Goal: Book appointment/travel/reservation

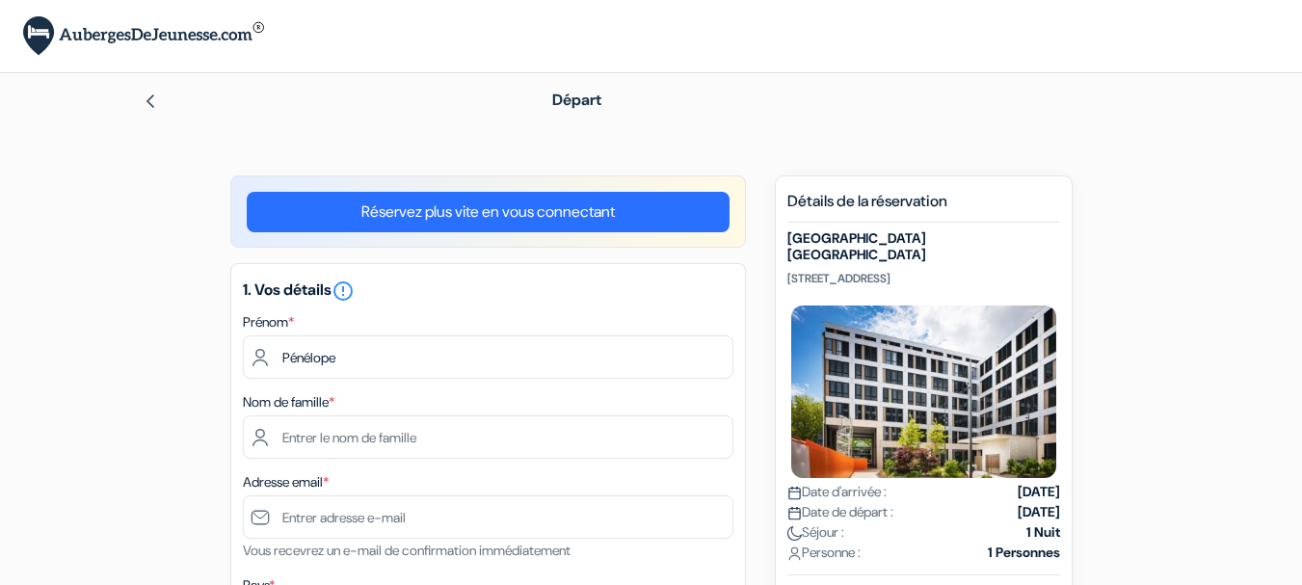
type input "Pénélope"
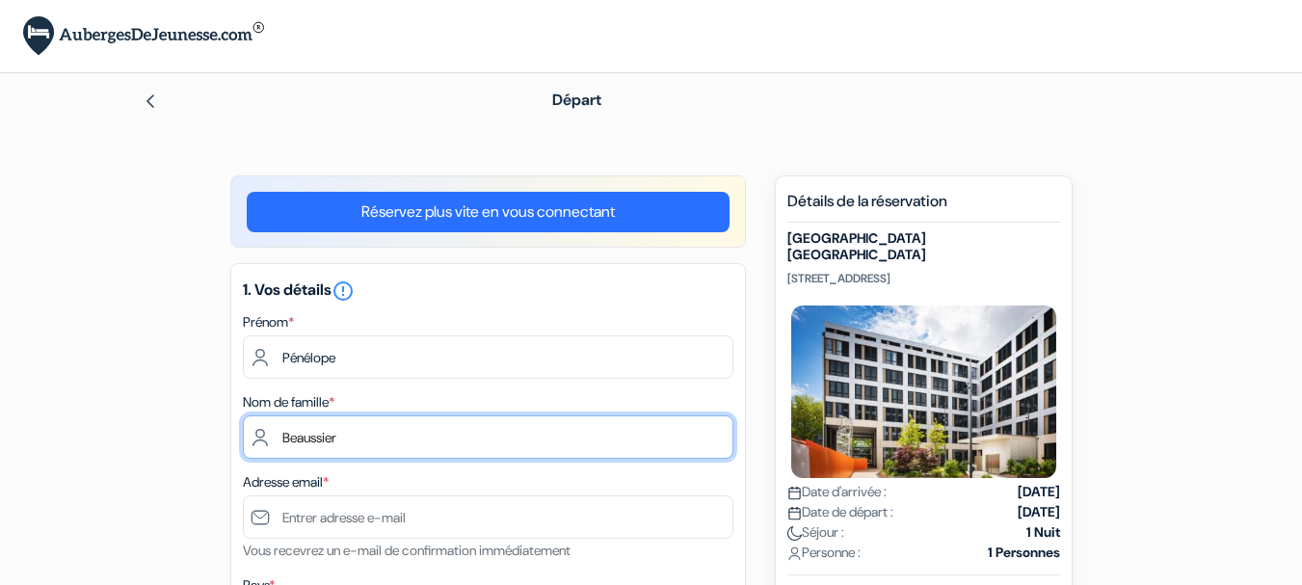
type input "Beaussier"
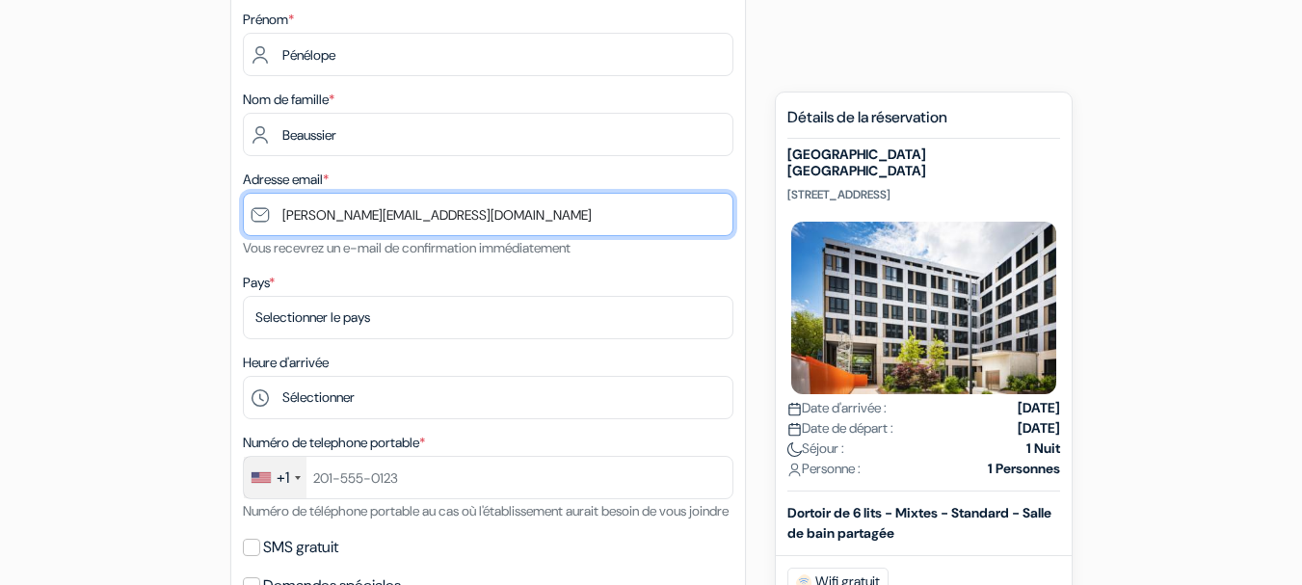
scroll to position [308, 0]
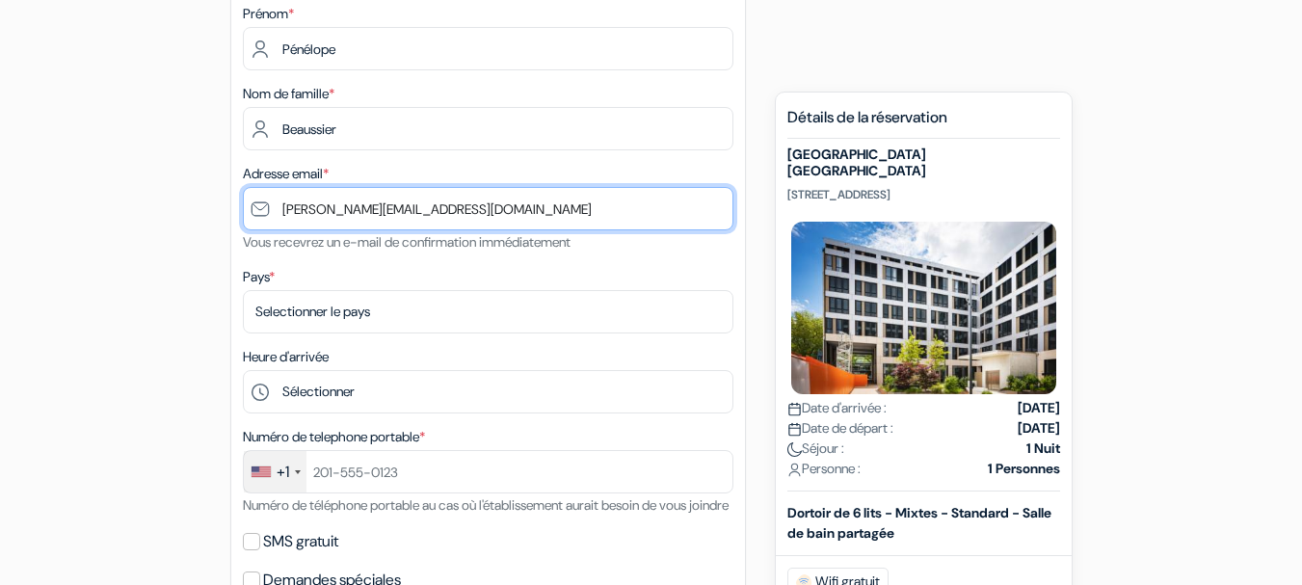
type input "[PERSON_NAME][EMAIL_ADDRESS][DOMAIN_NAME]"
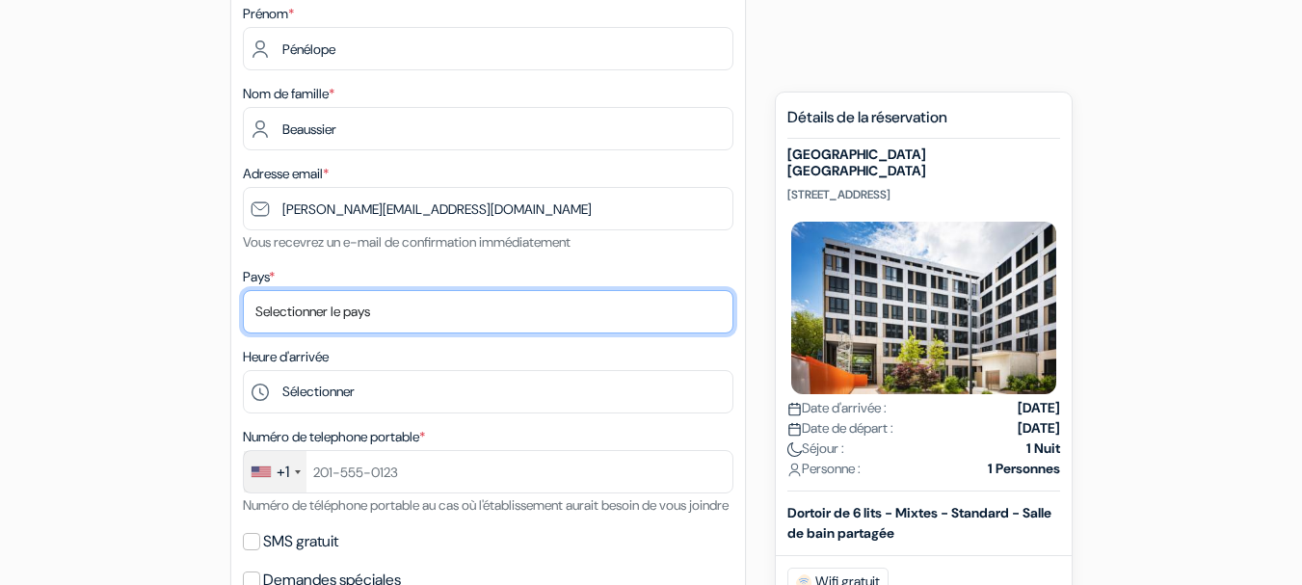
click at [519, 300] on select "Selectionner le pays Abkhazie [GEOGRAPHIC_DATA] [GEOGRAPHIC_DATA] Du [GEOGRAPHI…" at bounding box center [488, 311] width 491 height 43
select select "67"
click at [243, 290] on select "Selectionner le pays Abkhazie [GEOGRAPHIC_DATA] [GEOGRAPHIC_DATA] Du [GEOGRAPHI…" at bounding box center [488, 311] width 491 height 43
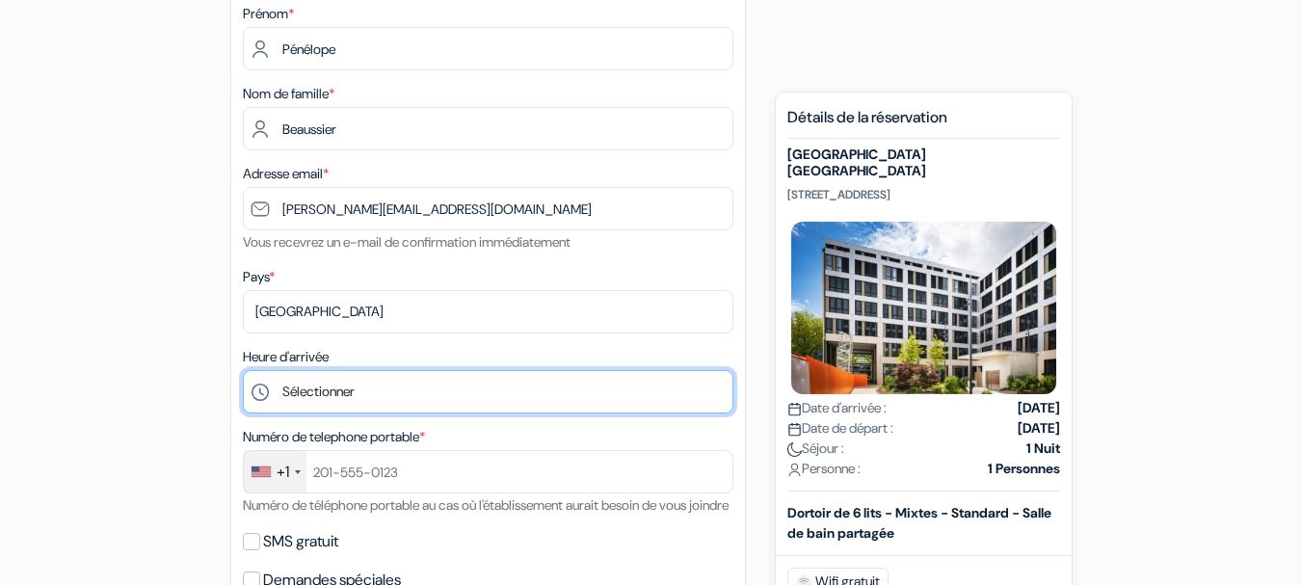
click at [325, 390] on select "Sélectionner 1:00 2:00 3:00 4:00 5:00 6:00 7:00 8:00 9:00 10:00 11:00 12:00 13:…" at bounding box center [488, 391] width 491 height 43
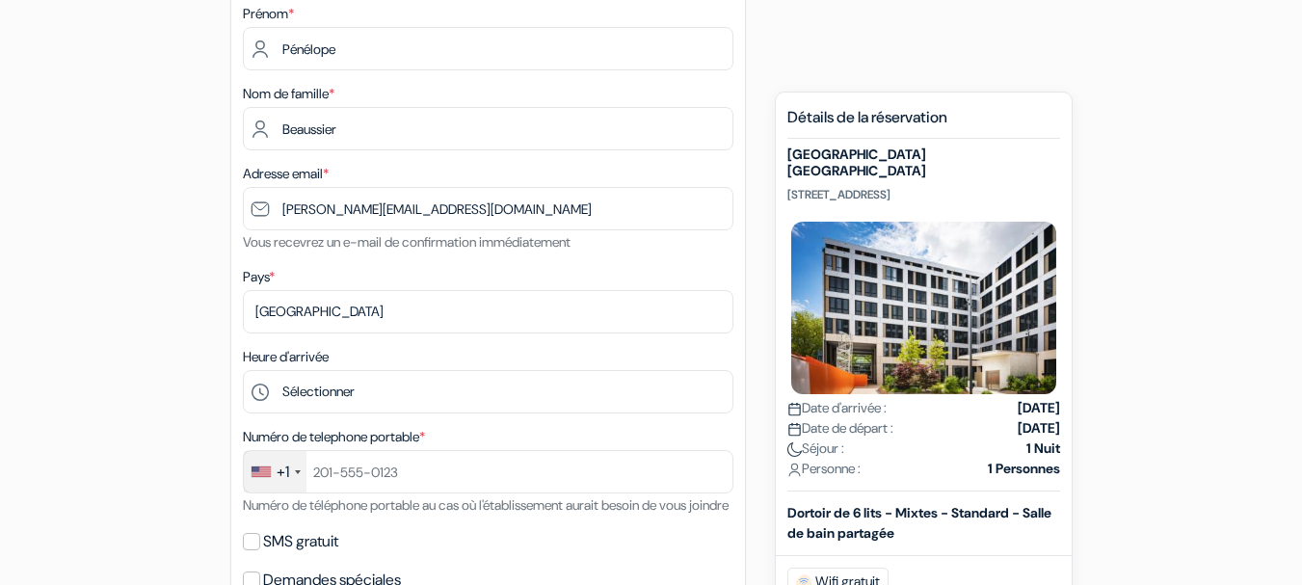
click at [64, 215] on form "Départ add_box [GEOGRAPHIC_DATA] [STREET_ADDRESS] Détails de l'établissement do…" at bounding box center [651, 557] width 1302 height 1585
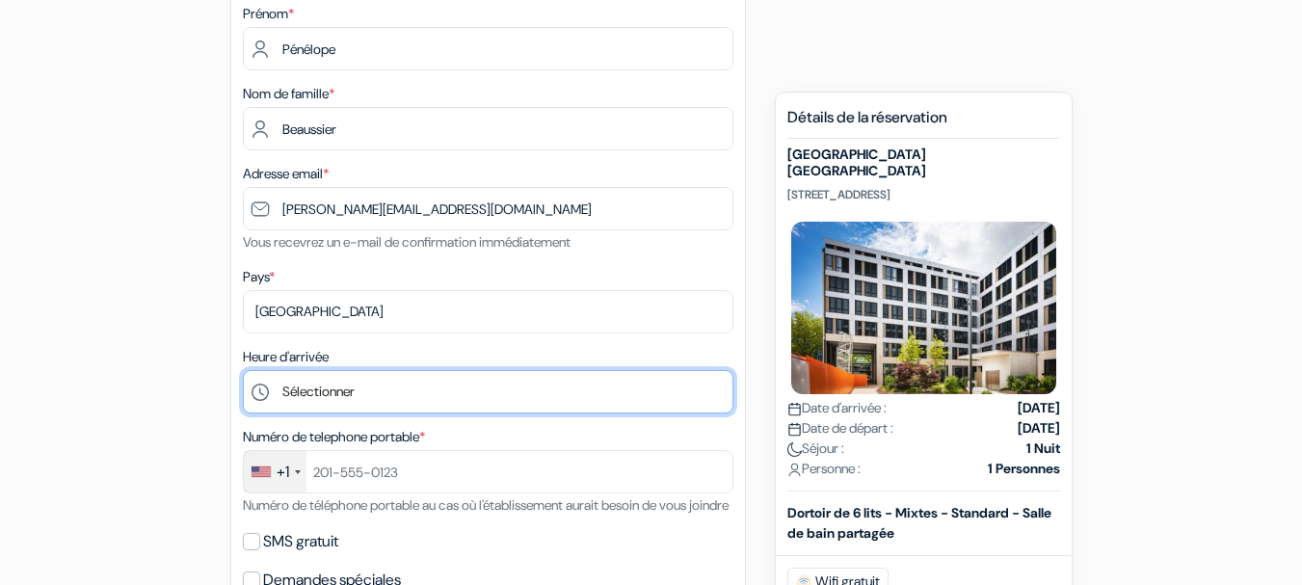
click at [458, 393] on select "Sélectionner 1:00 2:00 3:00 4:00 5:00 6:00 7:00 8:00 9:00 10:00 11:00 12:00 13:…" at bounding box center [488, 391] width 491 height 43
select select "13"
click at [243, 370] on select "Sélectionner 1:00 2:00 3:00 4:00 5:00 6:00 7:00 8:00 9:00 10:00 11:00 12:00 13:…" at bounding box center [488, 391] width 491 height 43
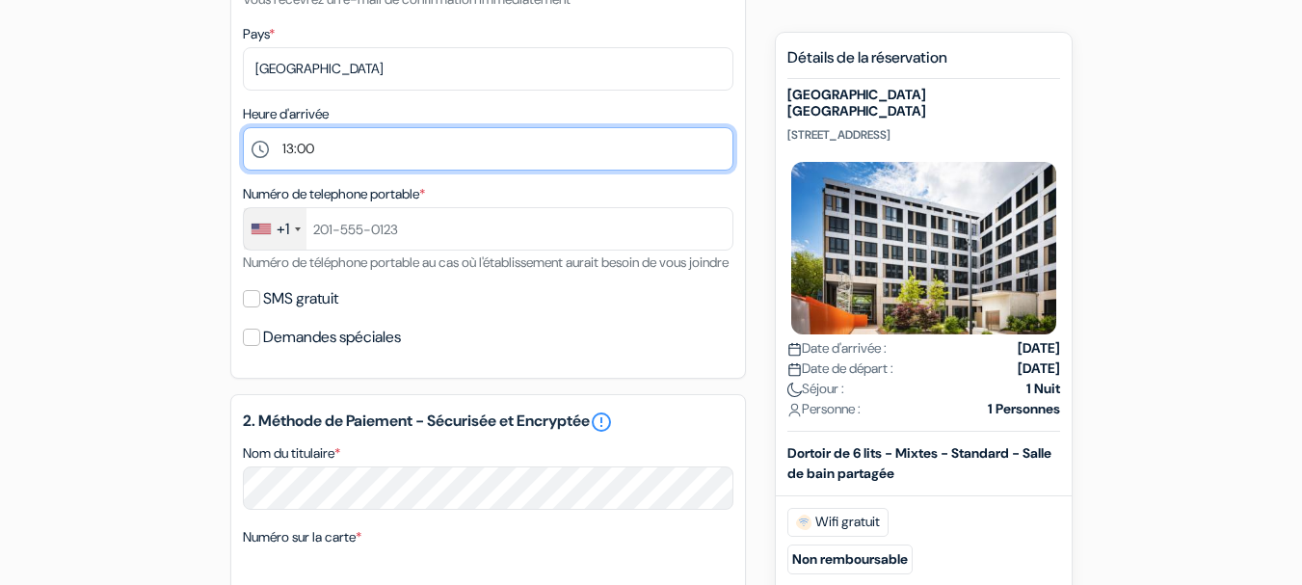
scroll to position [578, 0]
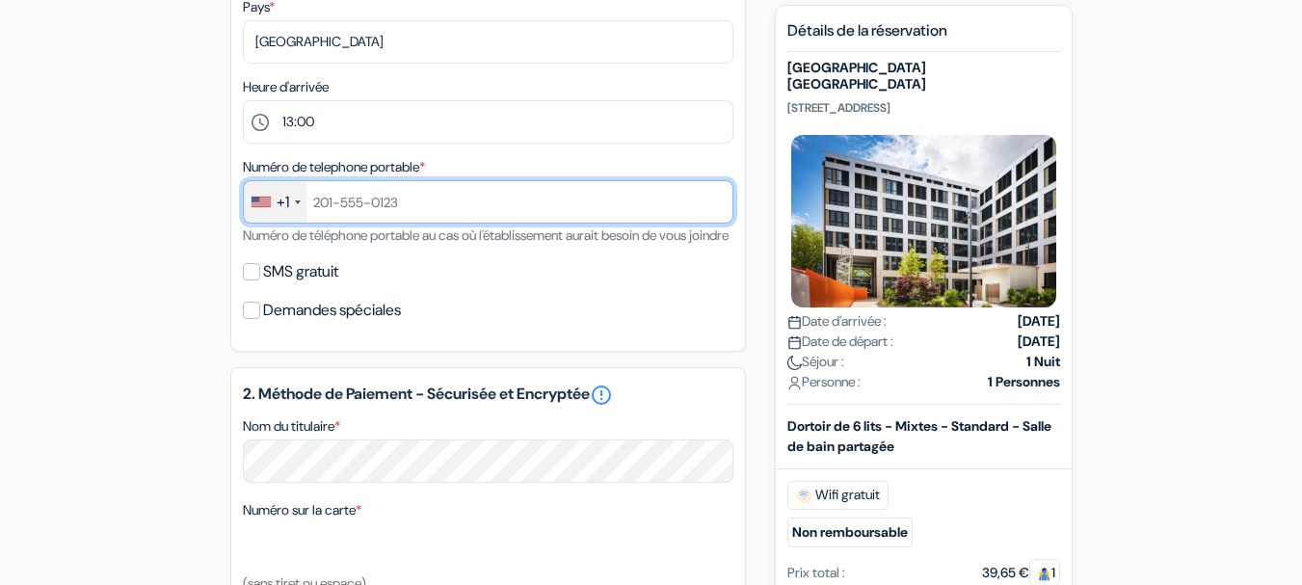
click at [397, 204] on input "text" at bounding box center [488, 201] width 491 height 43
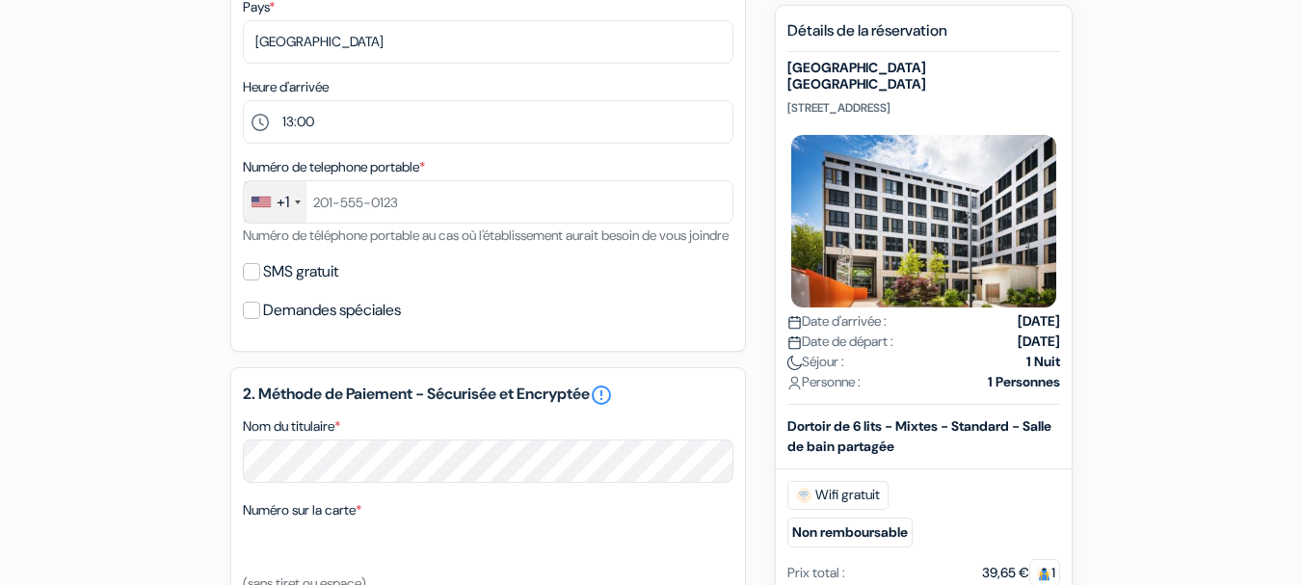
click at [306, 207] on div "+1" at bounding box center [275, 201] width 63 height 41
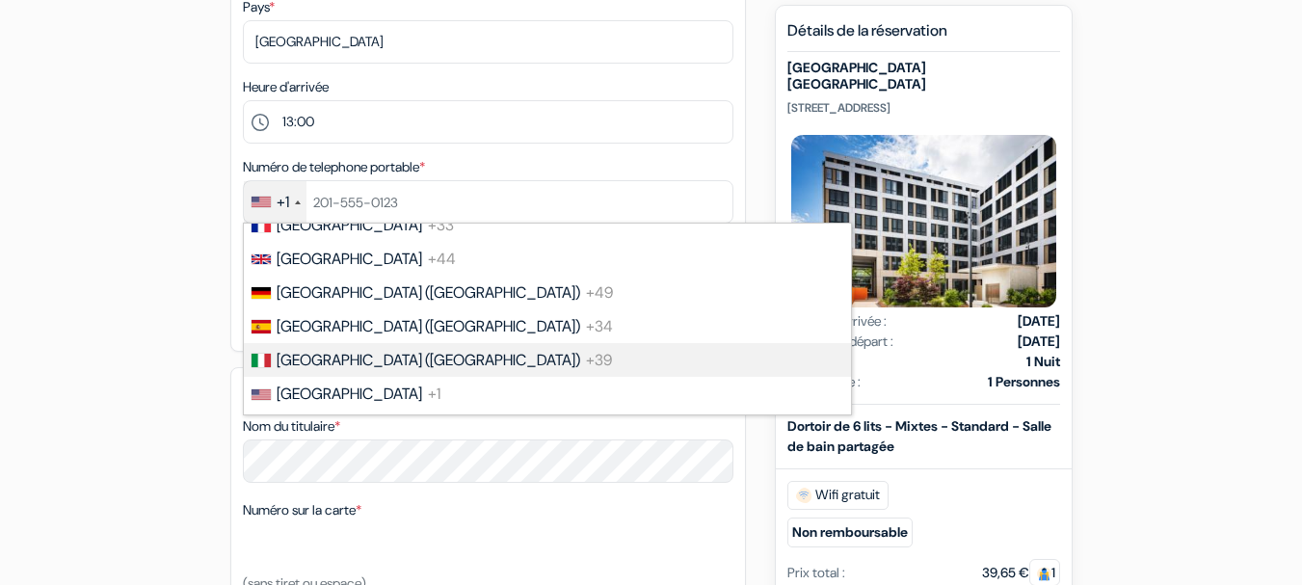
scroll to position [0, 0]
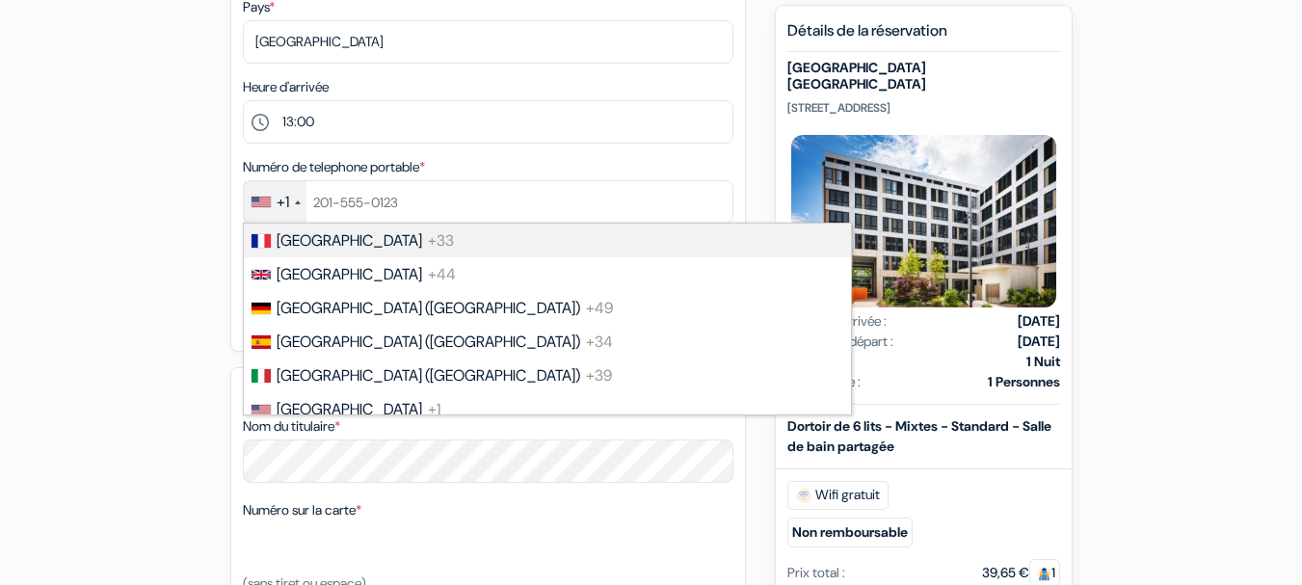
click at [339, 223] on ul "[GEOGRAPHIC_DATA] +33 [GEOGRAPHIC_DATA] +44 [GEOGRAPHIC_DATA] ([GEOGRAPHIC_DATA…" at bounding box center [547, 319] width 609 height 193
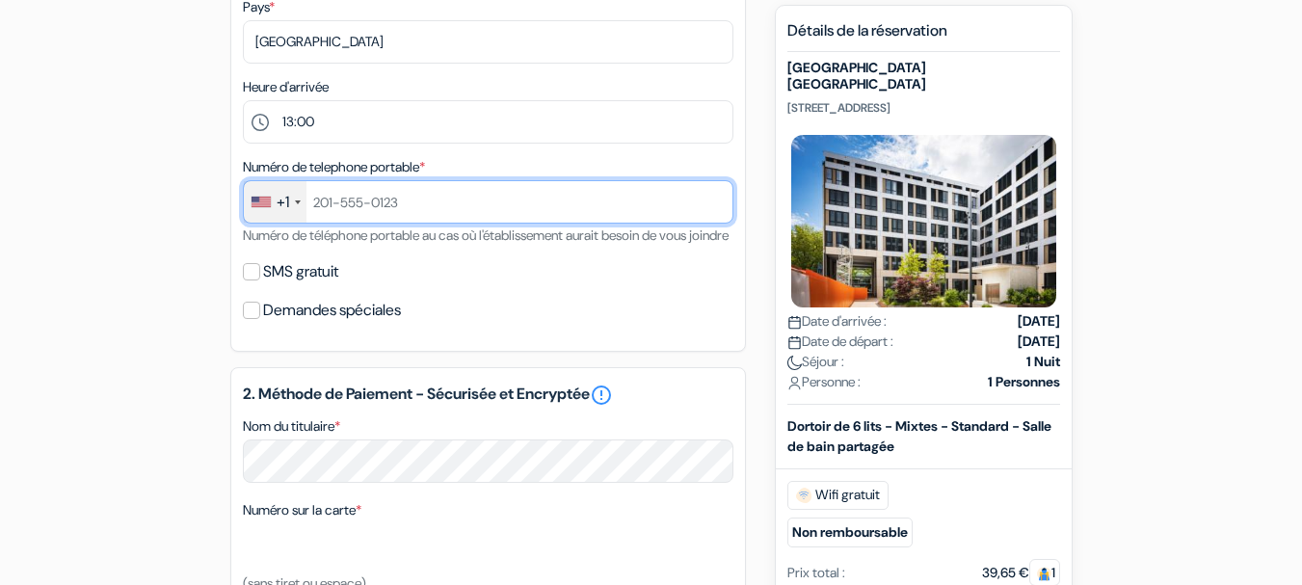
click at [349, 212] on input "text" at bounding box center [488, 201] width 491 height 43
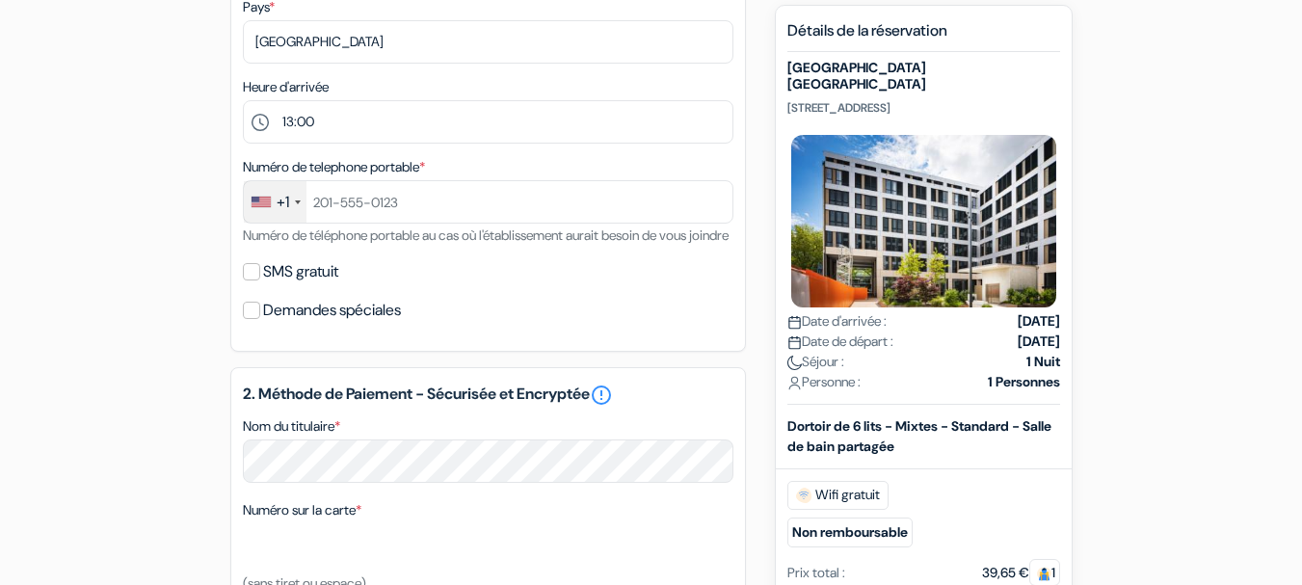
click at [268, 194] on div "+1" at bounding box center [275, 201] width 63 height 41
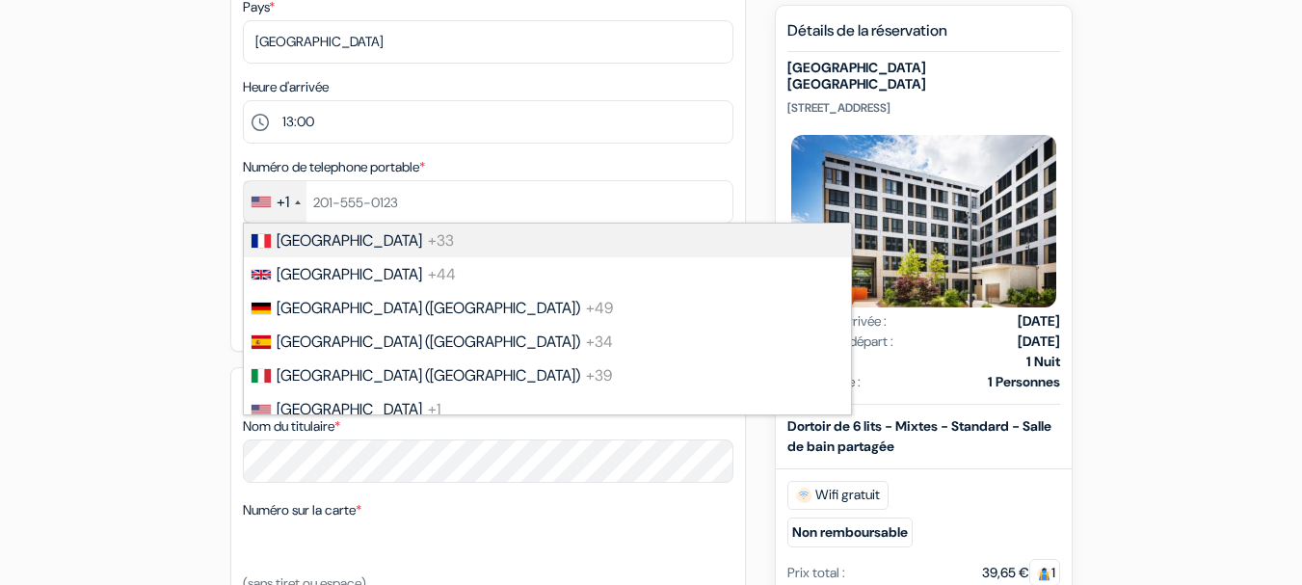
click at [304, 237] on span "[GEOGRAPHIC_DATA]" at bounding box center [350, 240] width 146 height 20
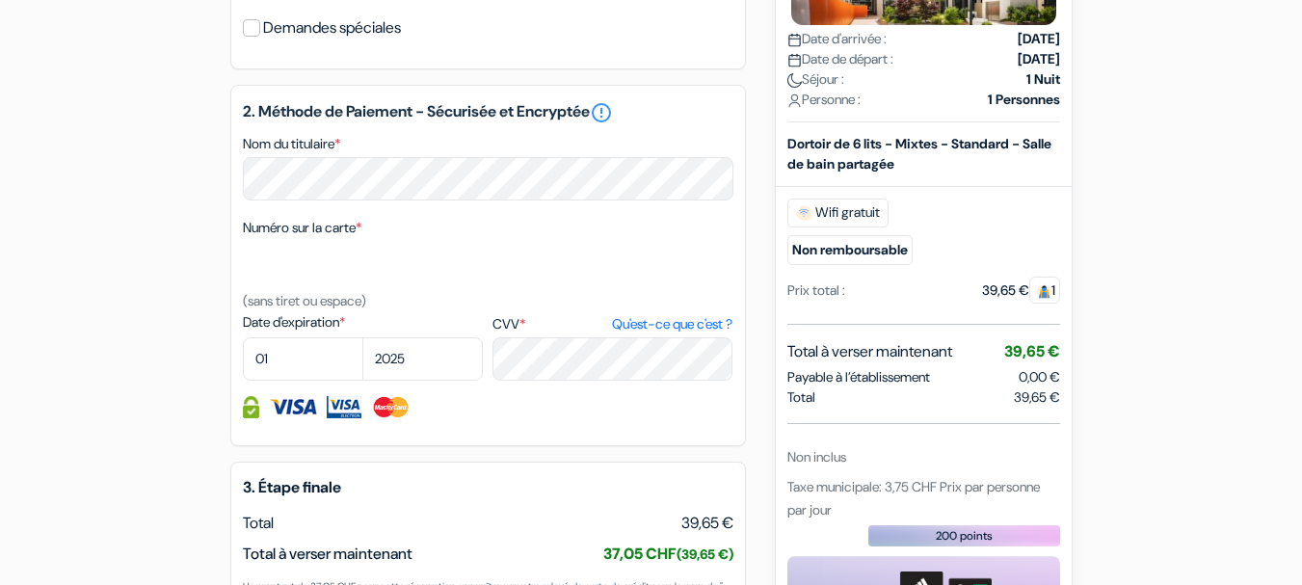
scroll to position [918, 0]
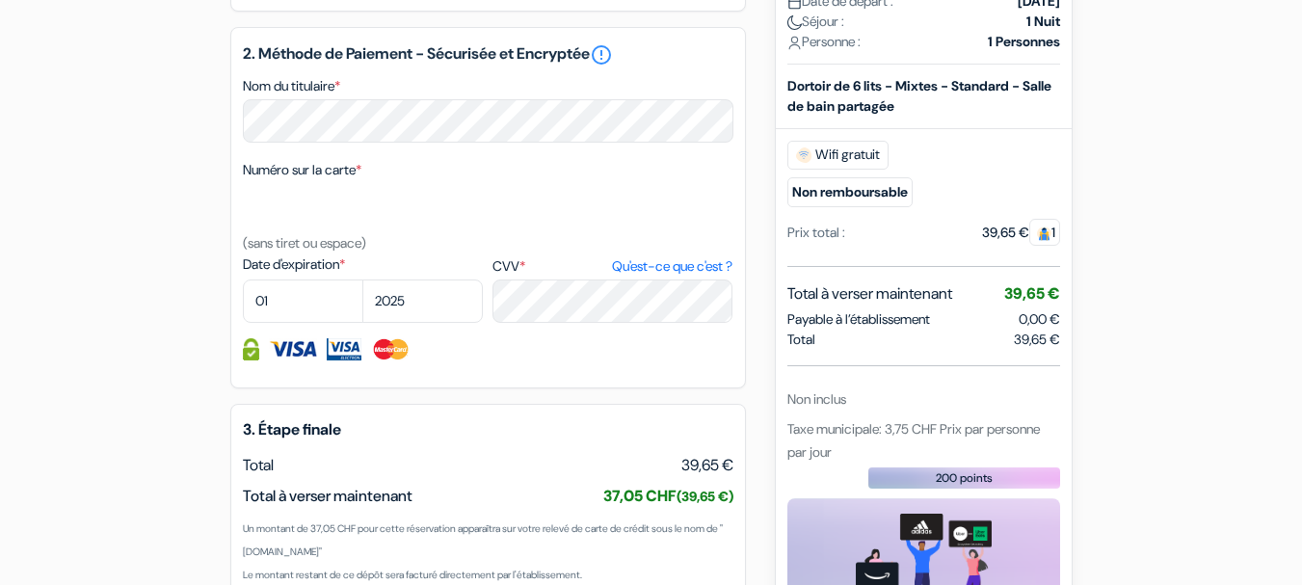
type input "685500852"
click at [293, 323] on select "01 02 03 04 05 06 07 08 09 10 11 12" at bounding box center [303, 300] width 120 height 43
click at [417, 323] on select "2025 2026 2027 2028 2029 2030 2031 2032 2033 2034 2035 2036 2037 2038 2039 2040…" at bounding box center [422, 300] width 120 height 43
select select "2027"
click at [362, 303] on select "2025 2026 2027 2028 2029 2030 2031 2032 2033 2034 2035 2036 2037 2038 2039 2040…" at bounding box center [422, 300] width 120 height 43
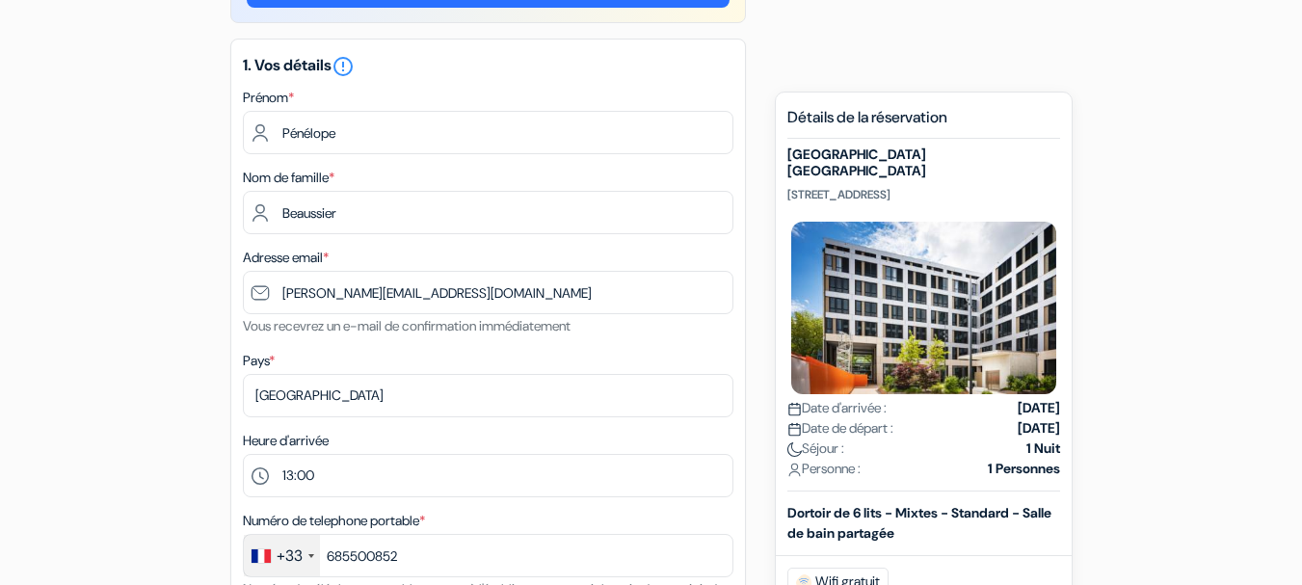
scroll to position [0, 0]
